Goal: Navigation & Orientation: Understand site structure

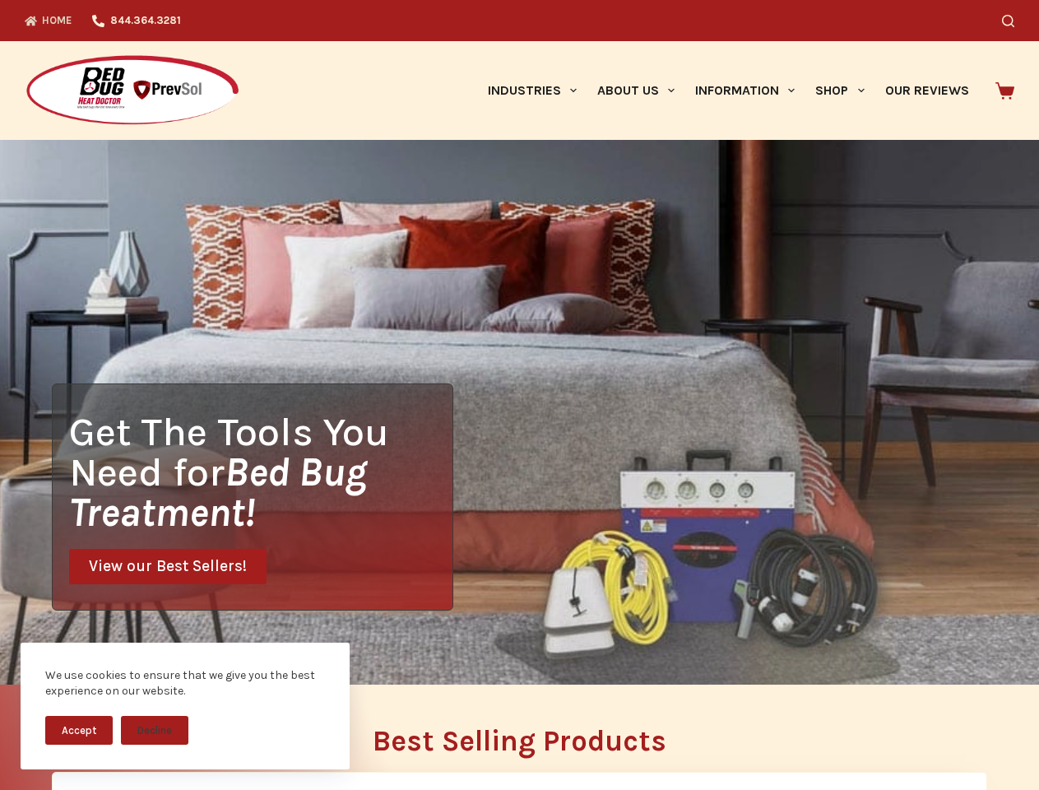
click at [519, 395] on div "Get The Tools You Need for Bed Bug Treatment! View our Best Sellers!" at bounding box center [519, 412] width 1039 height 545
click at [79, 730] on button "Accept" at bounding box center [78, 730] width 67 height 29
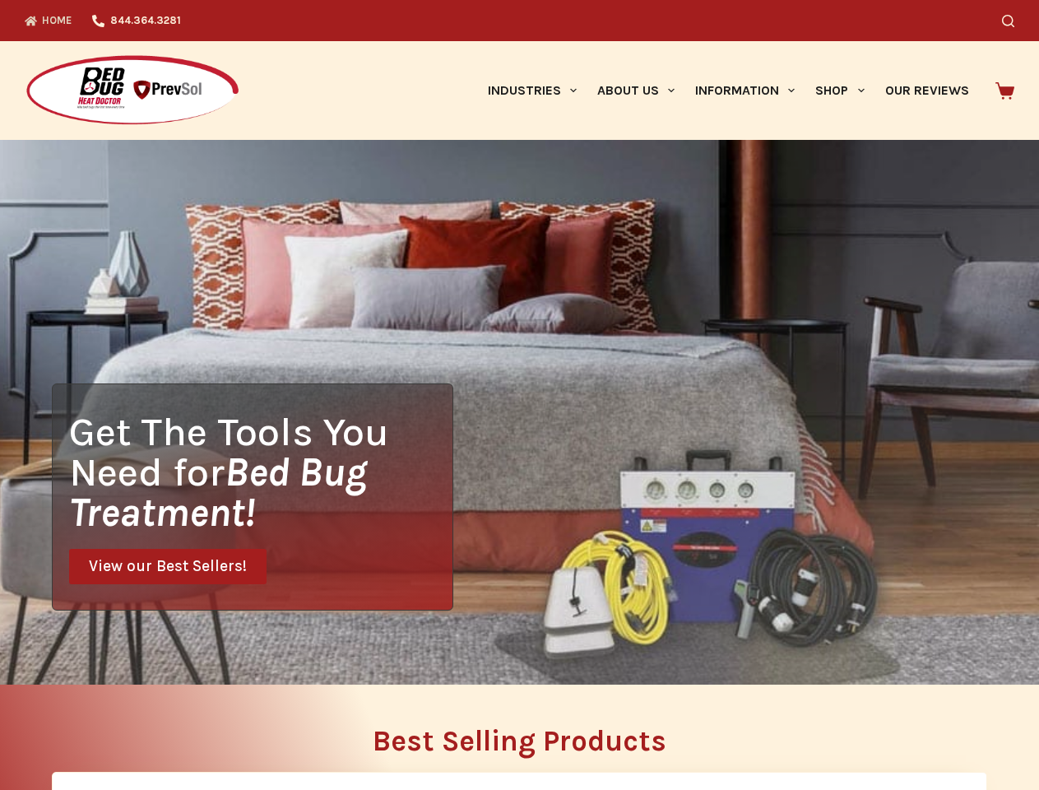
click at [155, 730] on button "Decline" at bounding box center [154, 742] width 67 height 29
click at [1014, 21] on icon "Search" at bounding box center [1008, 21] width 12 height 12
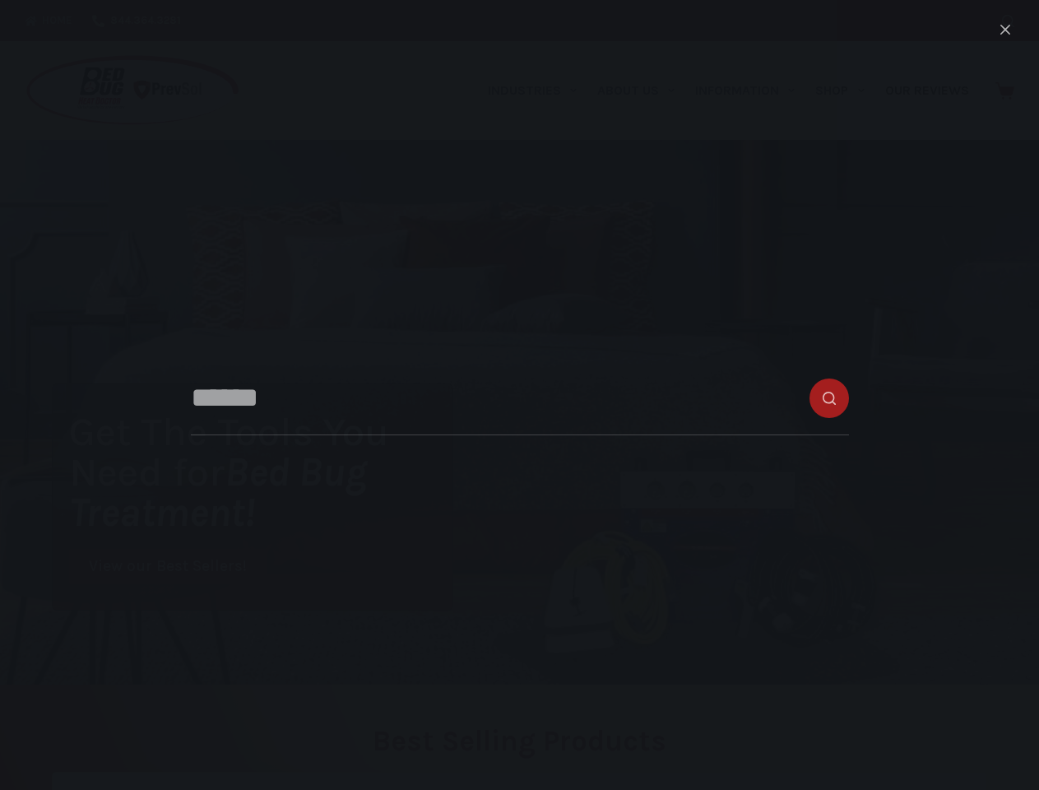
click at [538, 90] on link "Industries" at bounding box center [531, 90] width 109 height 99
click at [643, 90] on link "About Us" at bounding box center [636, 90] width 98 height 99
click at [752, 90] on link "Information" at bounding box center [745, 90] width 120 height 99
click at [847, 90] on link "Shop" at bounding box center [839, 90] width 69 height 99
